Goal: Information Seeking & Learning: Learn about a topic

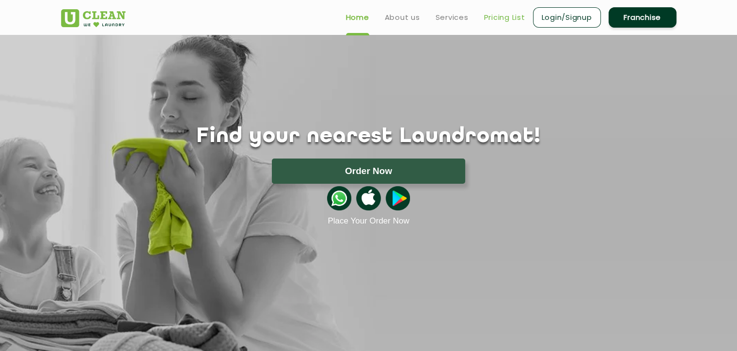
click at [500, 22] on link "Pricing List" at bounding box center [504, 18] width 41 height 12
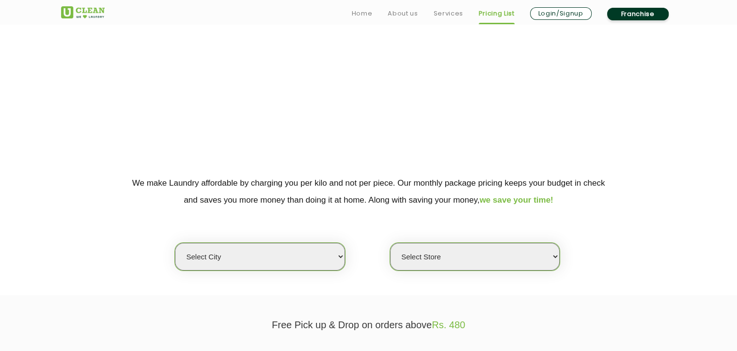
scroll to position [62, 0]
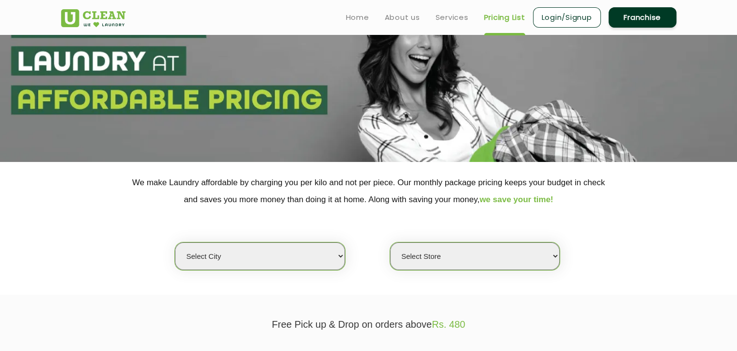
click at [329, 258] on select "Select city [GEOGRAPHIC_DATA] [GEOGRAPHIC_DATA] [GEOGRAPHIC_DATA] [GEOGRAPHIC_D…" at bounding box center [260, 256] width 170 height 28
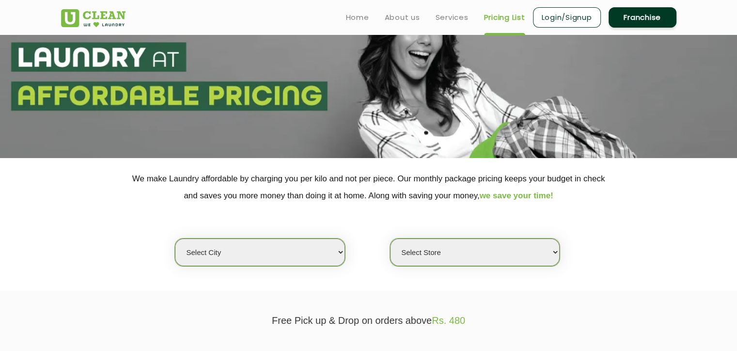
scroll to position [64, 0]
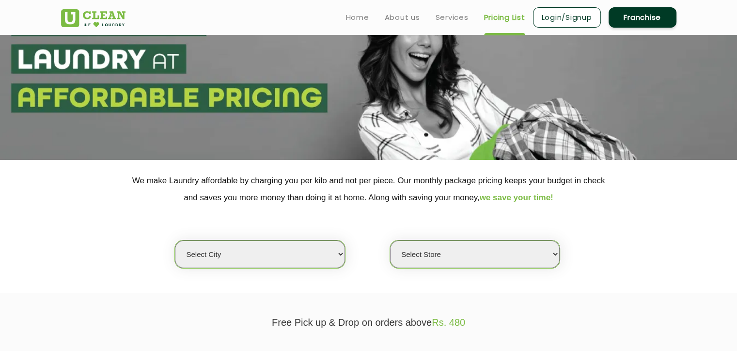
click at [329, 258] on select "Select city [GEOGRAPHIC_DATA] [GEOGRAPHIC_DATA] [GEOGRAPHIC_DATA] [GEOGRAPHIC_D…" at bounding box center [260, 254] width 170 height 28
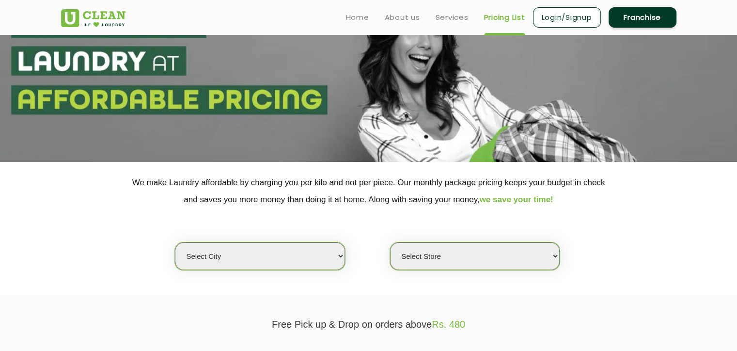
scroll to position [60, 0]
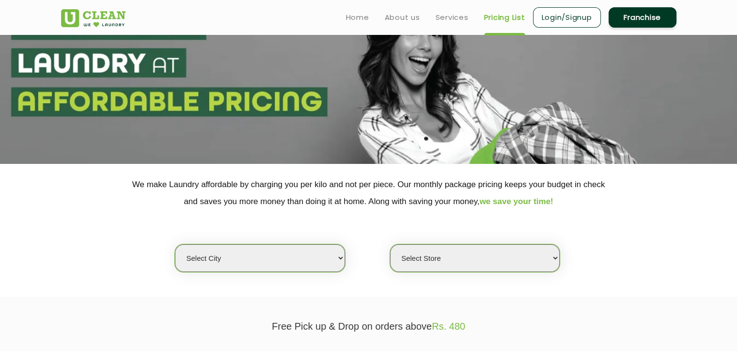
click at [333, 264] on select "Select city [GEOGRAPHIC_DATA] [GEOGRAPHIC_DATA] [GEOGRAPHIC_DATA] [GEOGRAPHIC_D…" at bounding box center [260, 258] width 170 height 28
select select "40"
click at [175, 244] on select "Select city [GEOGRAPHIC_DATA] [GEOGRAPHIC_DATA] [GEOGRAPHIC_DATA] [GEOGRAPHIC_D…" at bounding box center [260, 258] width 170 height 28
click at [505, 258] on select "Select Store [GEOGRAPHIC_DATA] [PERSON_NAME][GEOGRAPHIC_DATA]" at bounding box center [475, 258] width 170 height 28
select select "365"
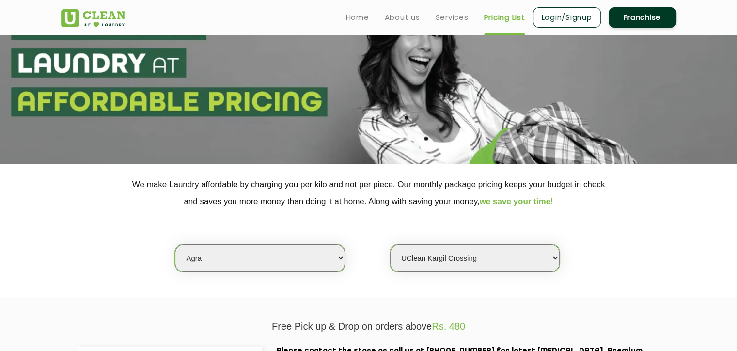
click at [390, 244] on select "Select Store [GEOGRAPHIC_DATA] [PERSON_NAME][GEOGRAPHIC_DATA]" at bounding box center [475, 258] width 170 height 28
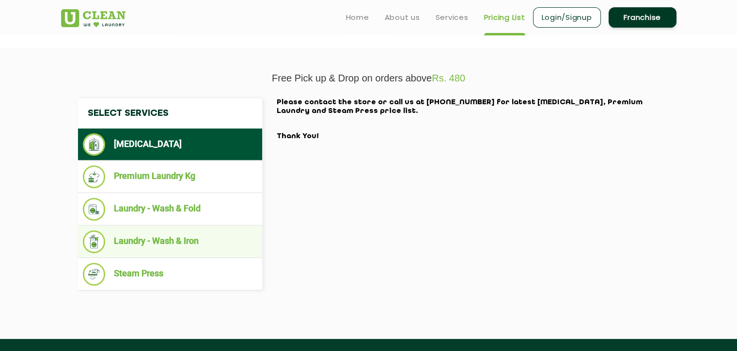
scroll to position [308, 0]
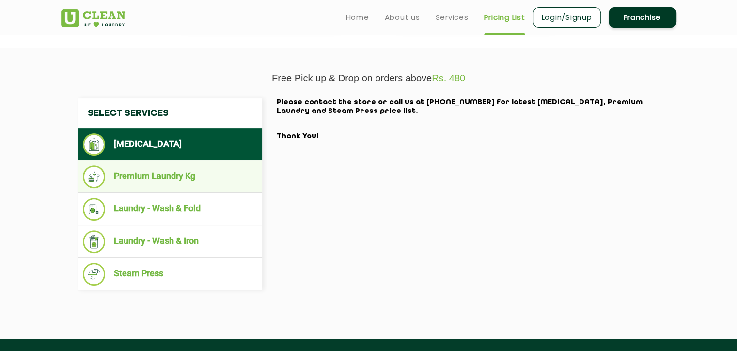
click at [183, 177] on li "Premium Laundry Kg" at bounding box center [170, 176] width 174 height 23
